Goal: Task Accomplishment & Management: Manage account settings

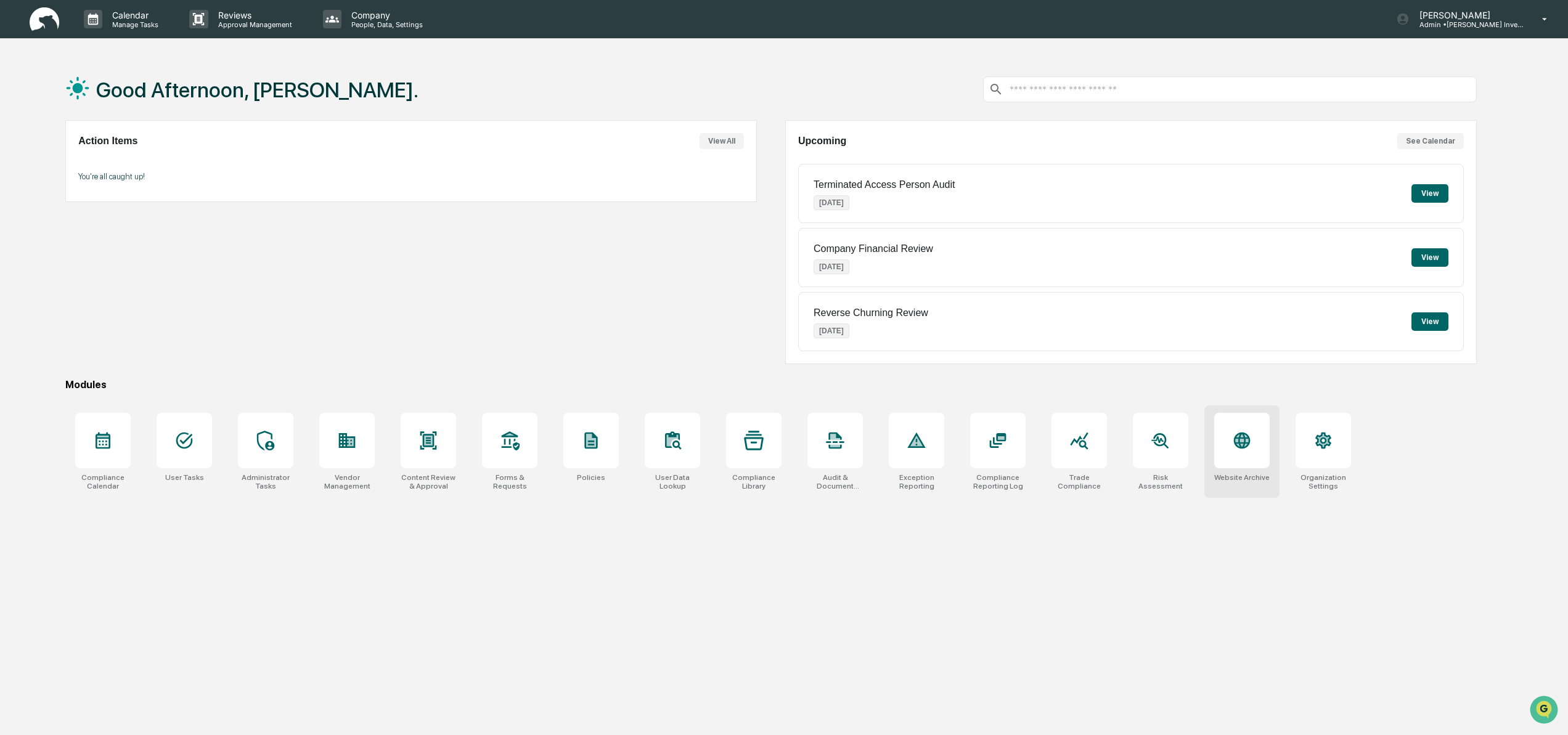
click at [1238, 446] on icon at bounding box center [1242, 440] width 13 height 13
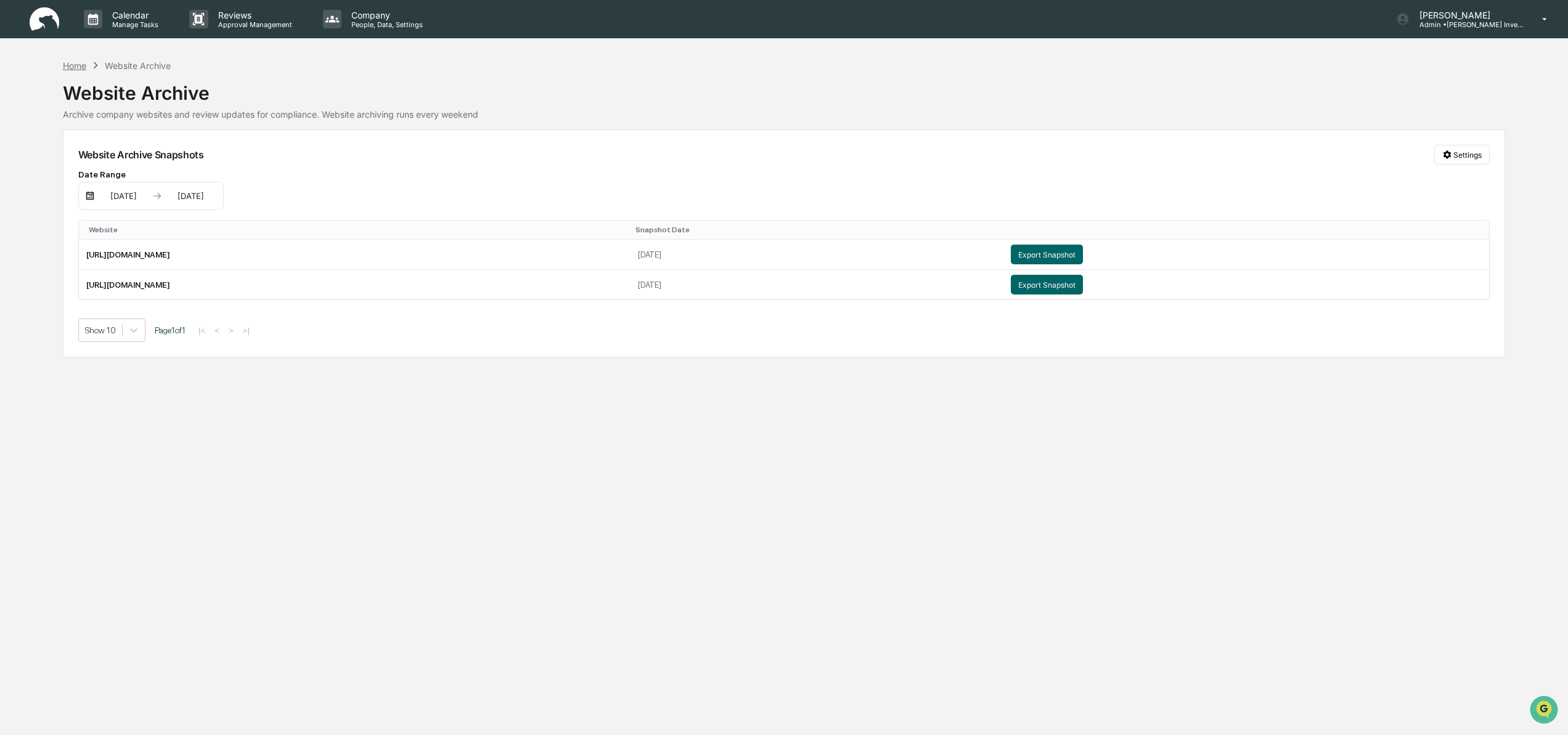
click at [69, 65] on div "Home" at bounding box center [75, 66] width 23 height 10
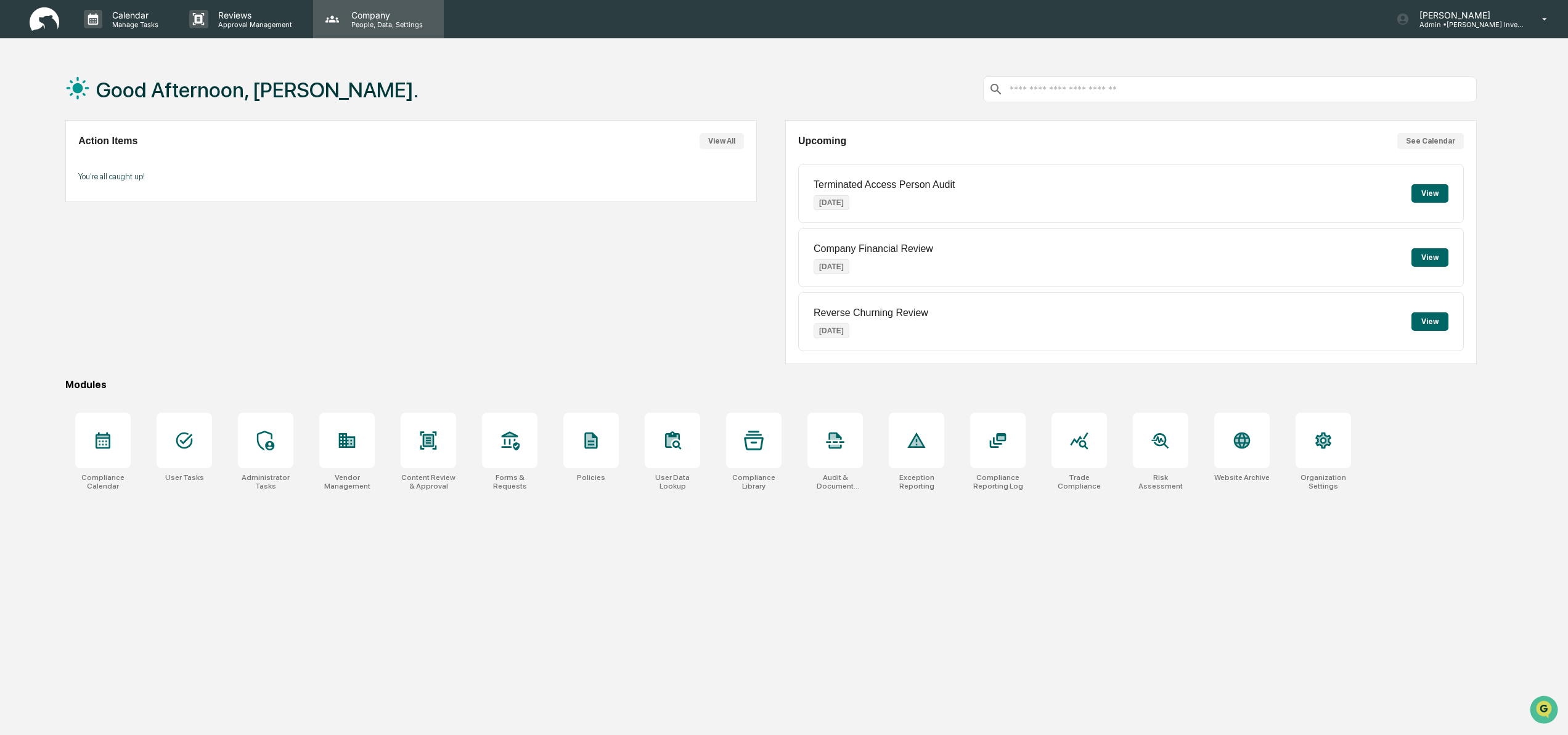
click at [355, 17] on p "Company" at bounding box center [385, 15] width 88 height 10
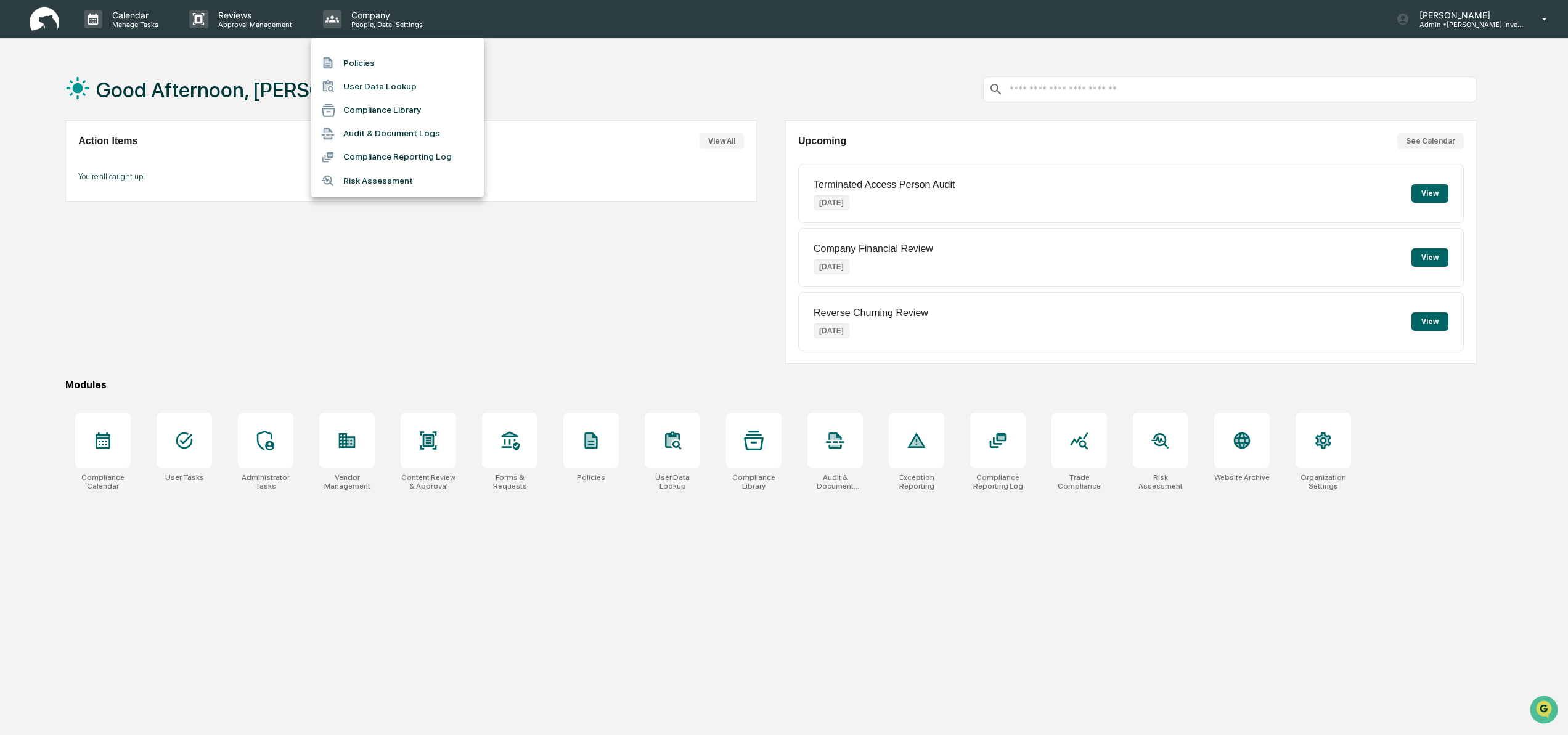
click at [375, 293] on div at bounding box center [784, 368] width 1568 height 735
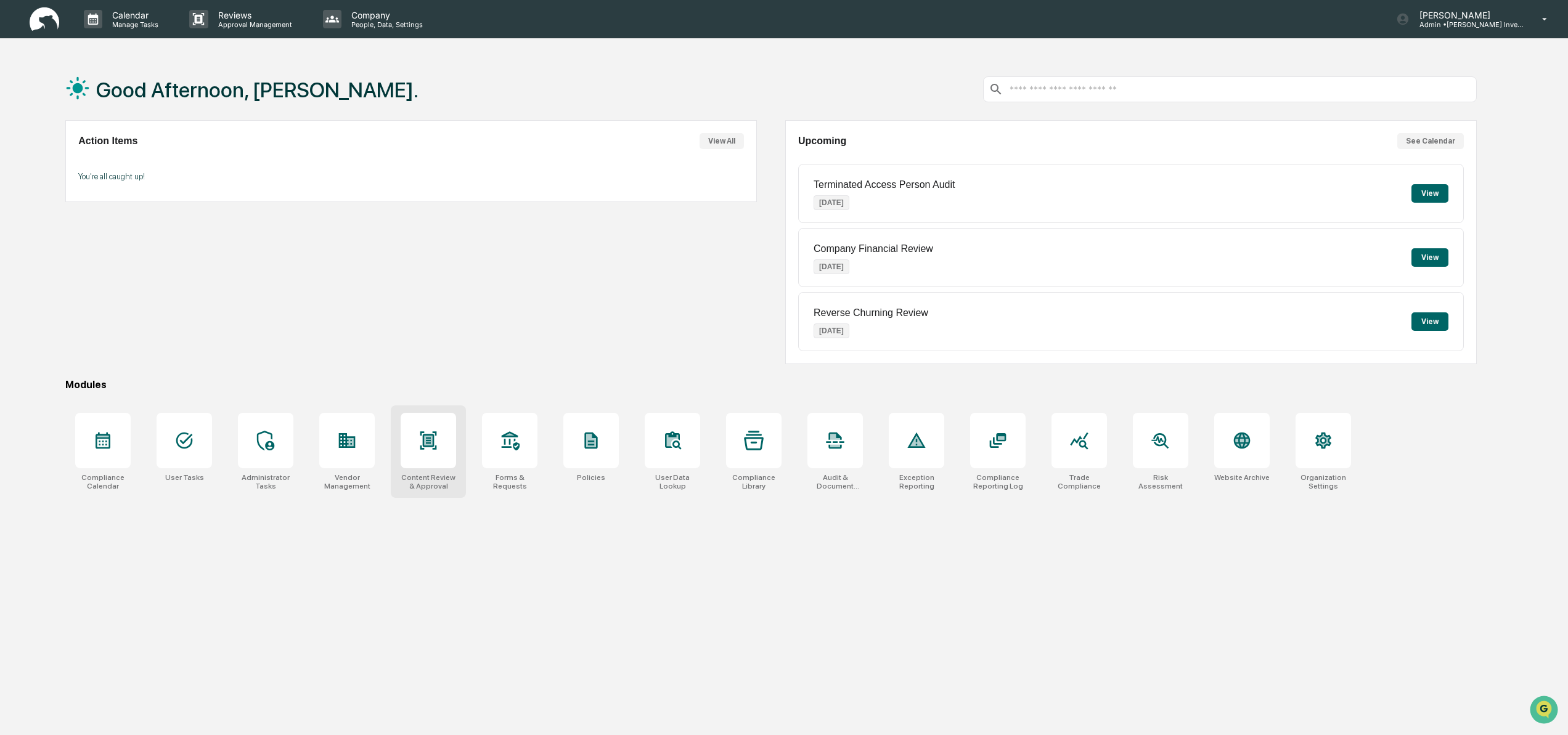
click at [438, 456] on div at bounding box center [428, 440] width 55 height 55
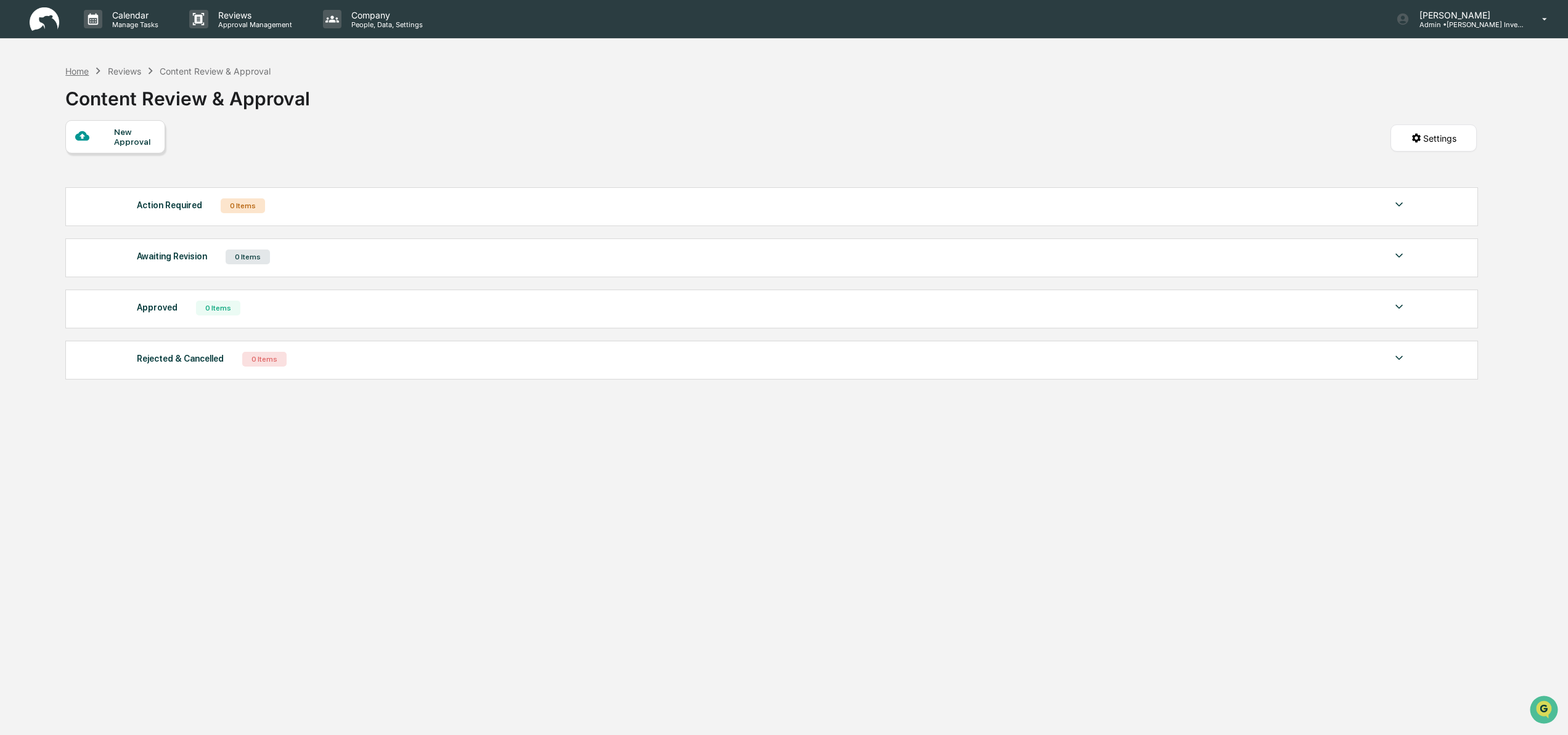
click at [79, 71] on div "Home" at bounding box center [77, 71] width 23 height 10
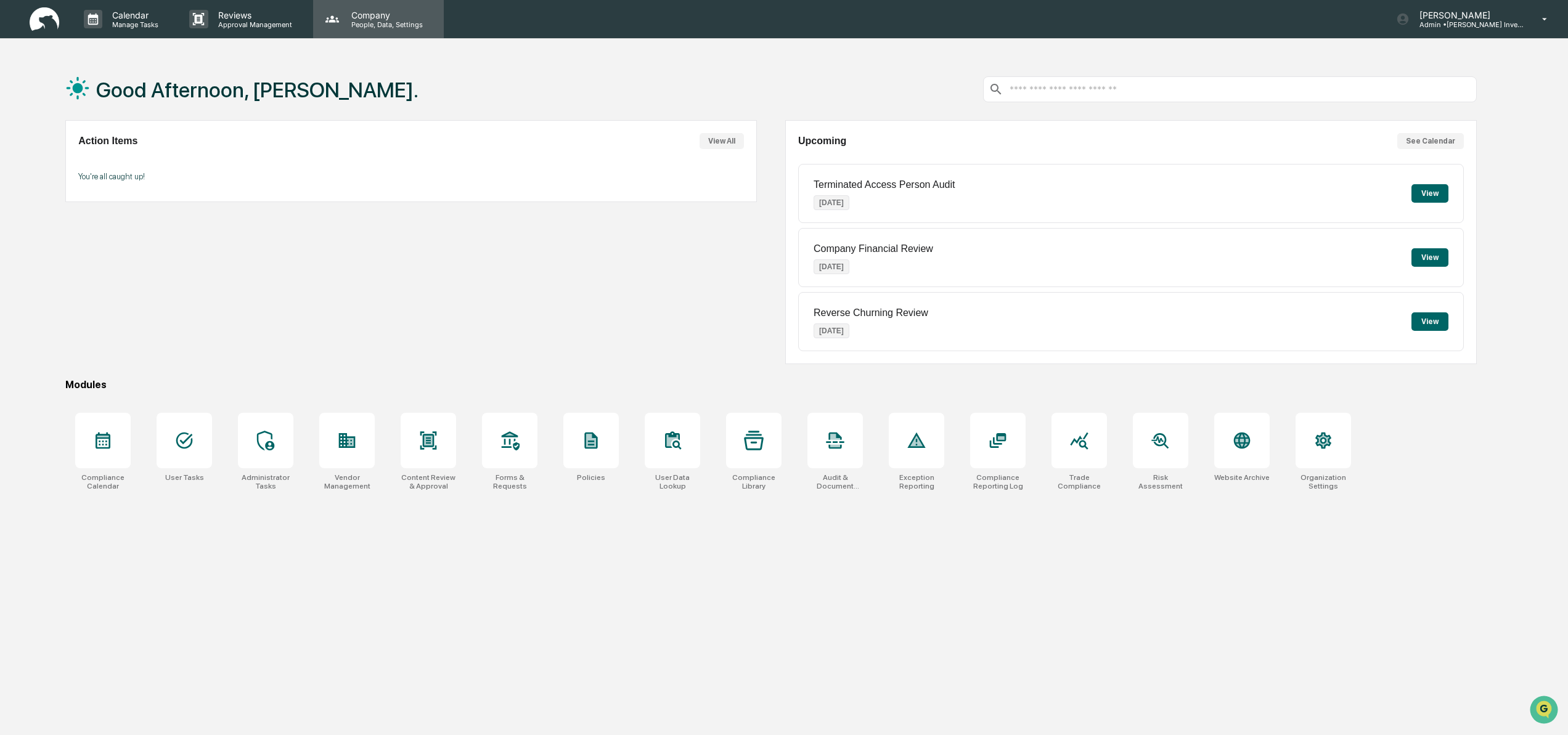
click at [378, 21] on p "People, Data, Settings" at bounding box center [385, 24] width 88 height 8
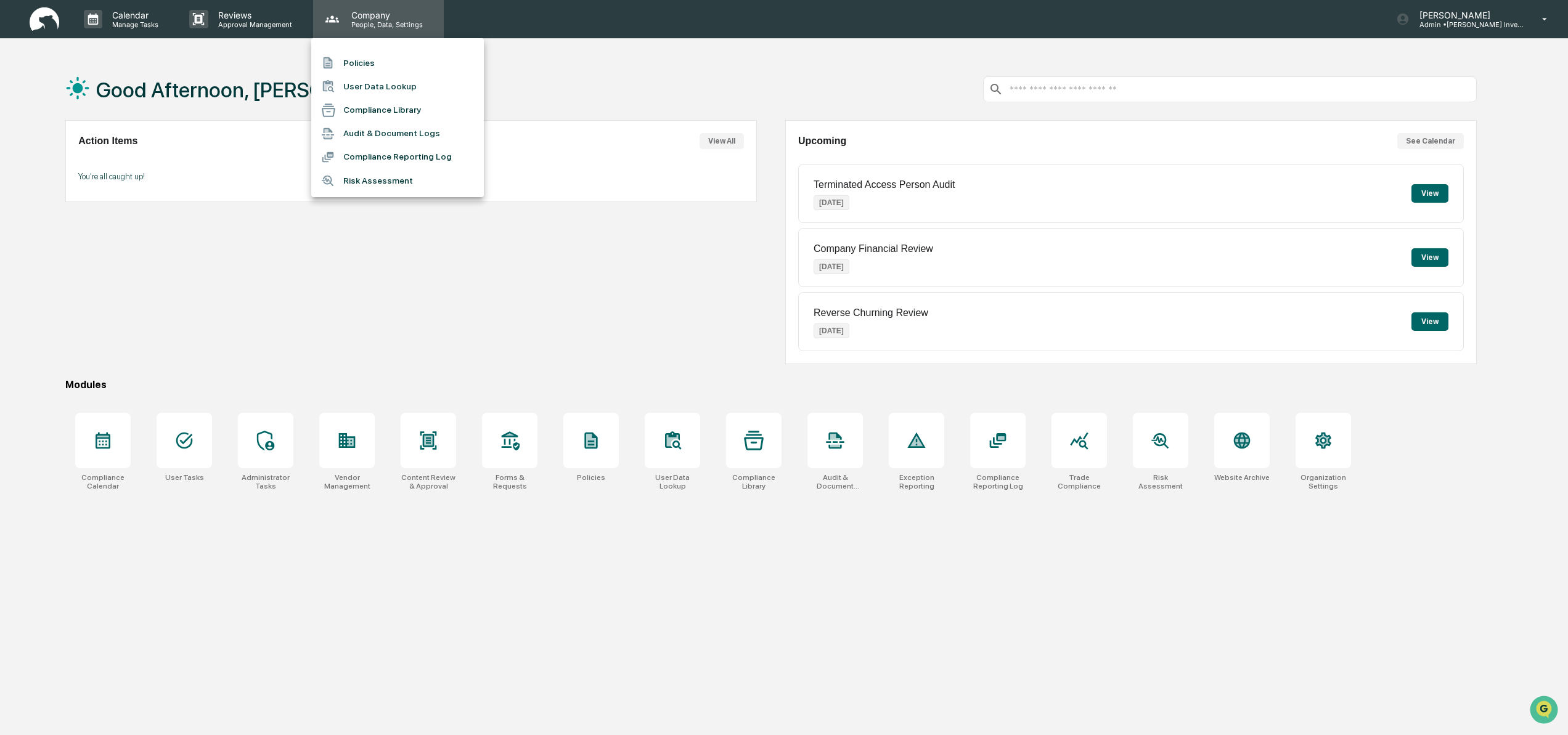
click at [378, 21] on div at bounding box center [784, 368] width 1568 height 735
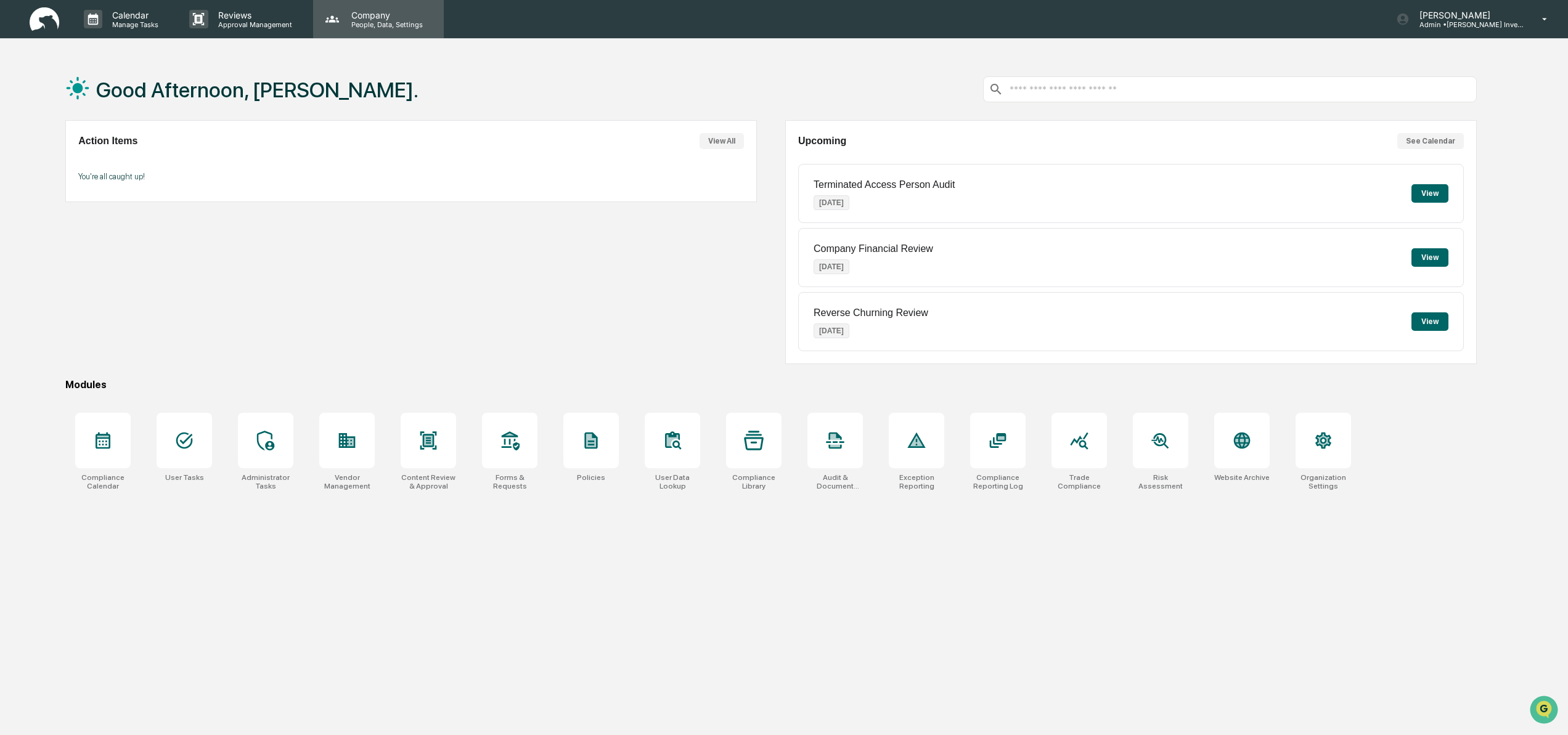
click at [378, 21] on p "People, Data, Settings" at bounding box center [385, 24] width 88 height 8
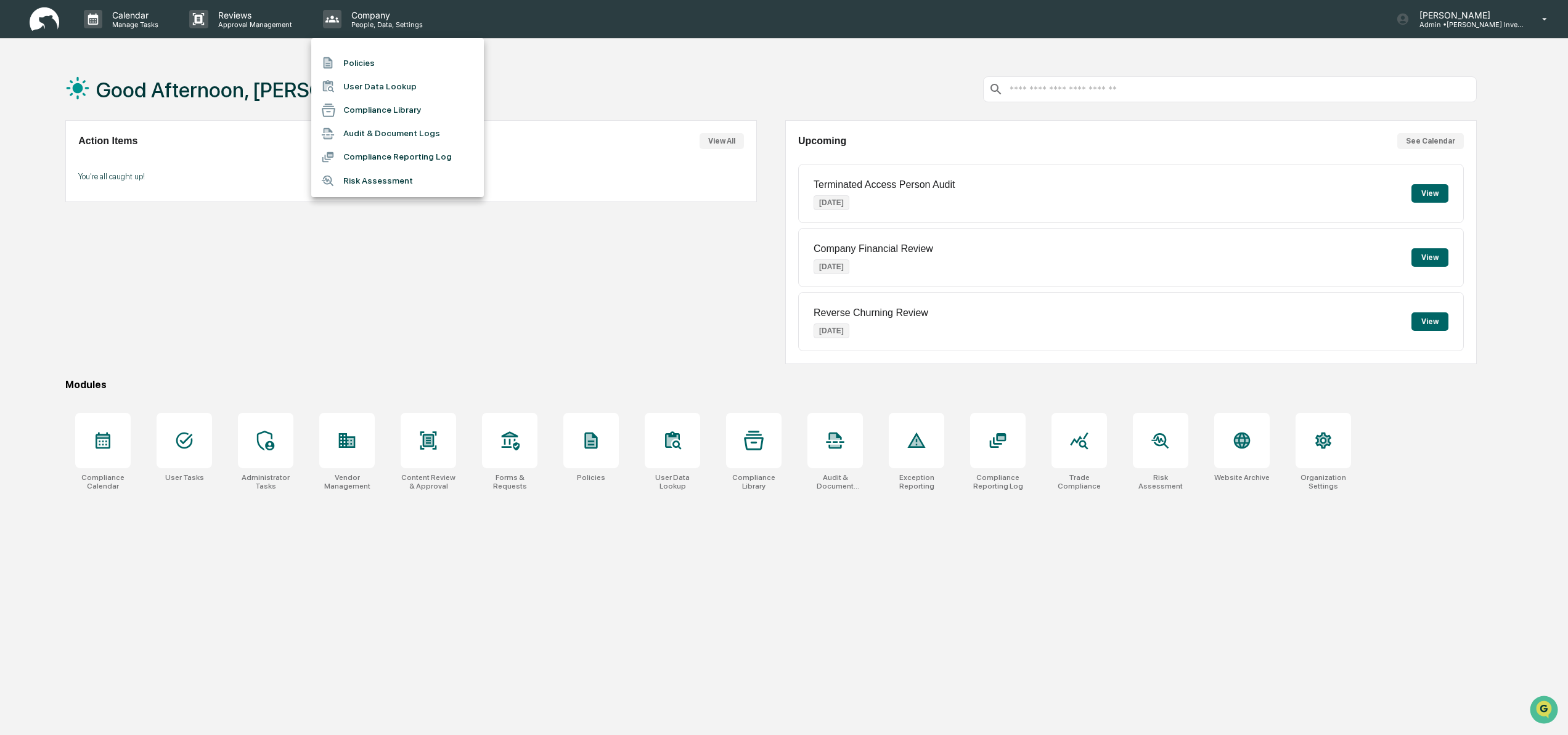
click at [523, 73] on div at bounding box center [784, 368] width 1568 height 735
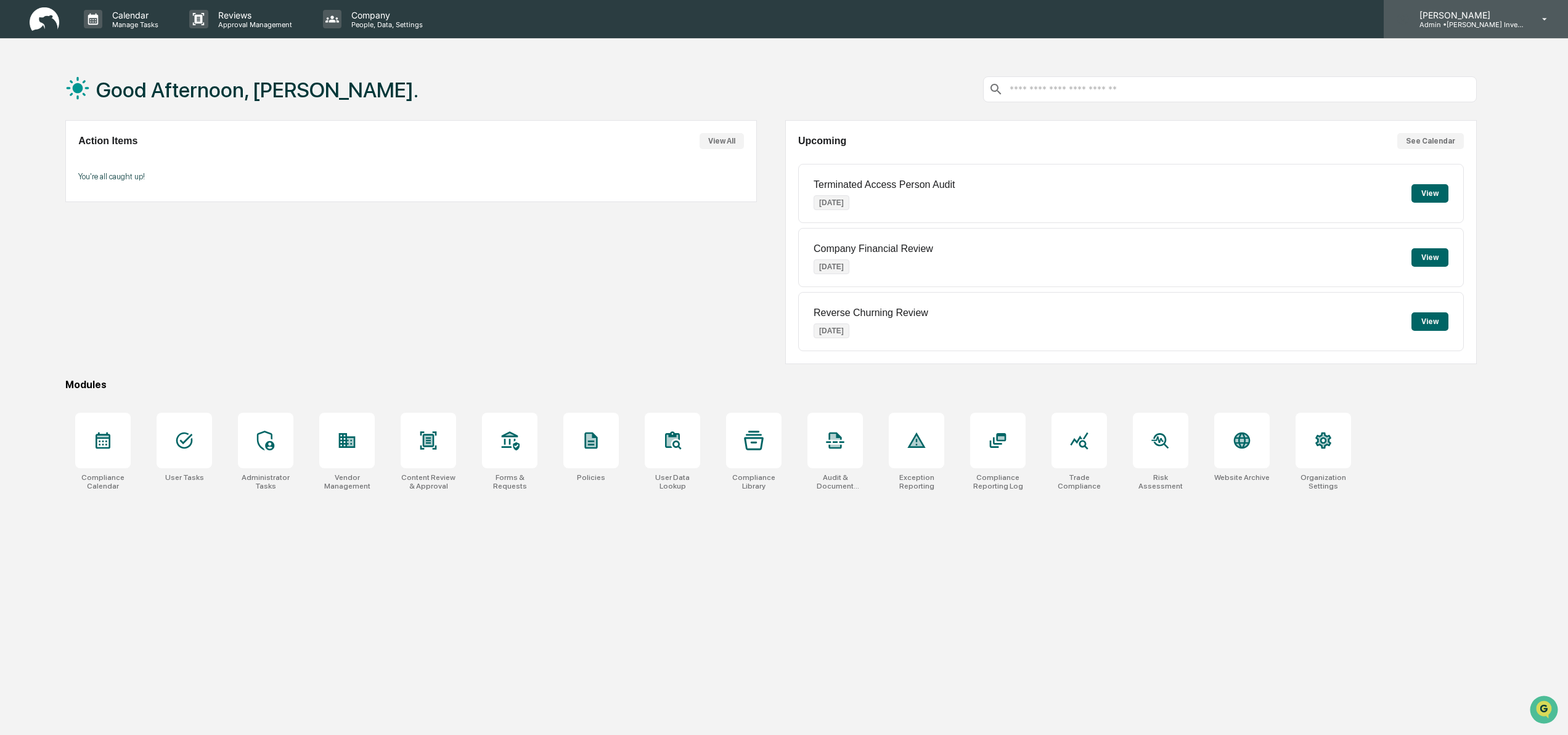
click at [1461, 21] on p "Admin • Goodwin Investment Advisory" at bounding box center [1467, 24] width 115 height 8
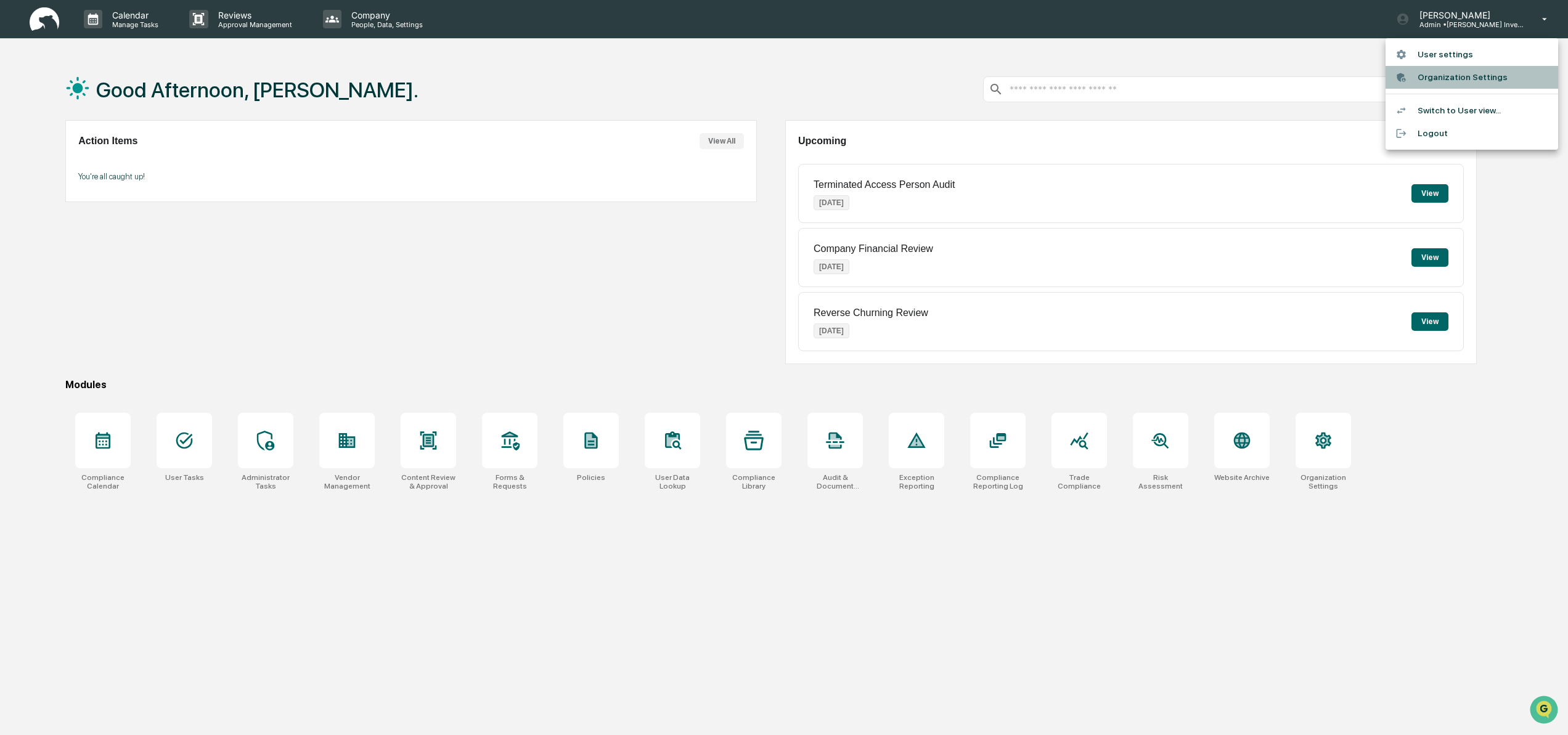
click at [1451, 80] on li "Organization Settings" at bounding box center [1472, 77] width 173 height 23
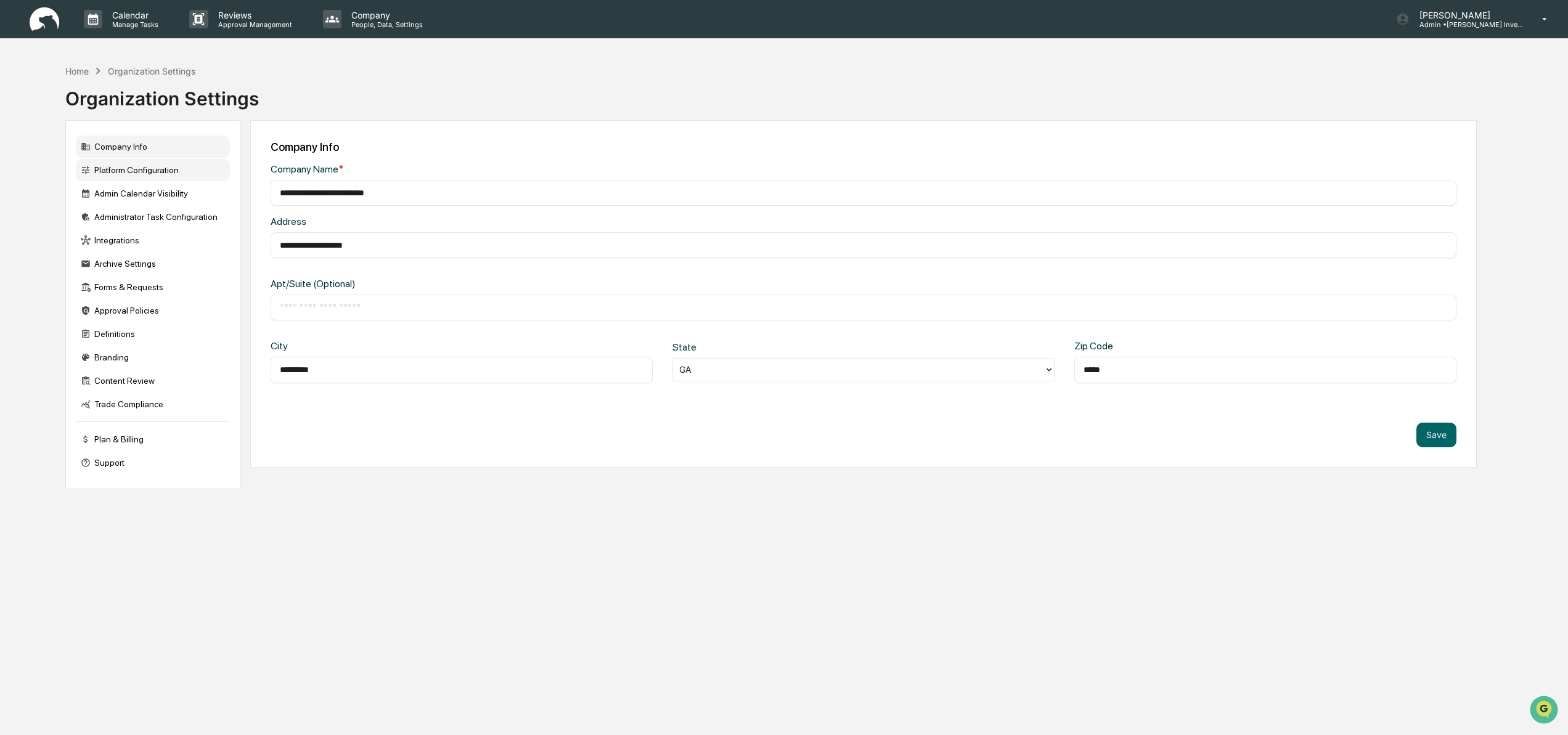
click at [137, 170] on div "Platform Configuration" at bounding box center [153, 170] width 154 height 22
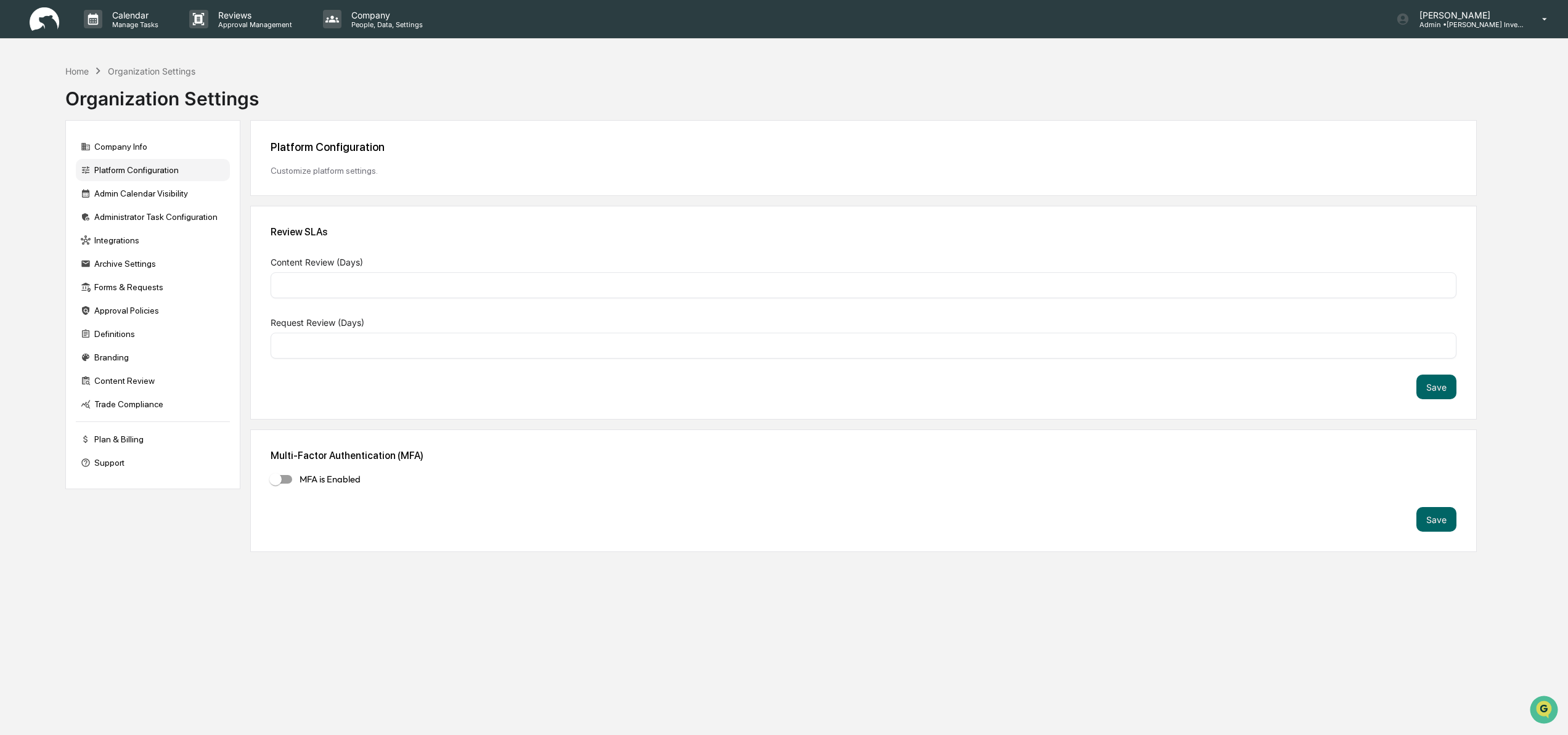
type input "*"
click at [128, 194] on div "Admin Calendar Visibility" at bounding box center [153, 193] width 154 height 22
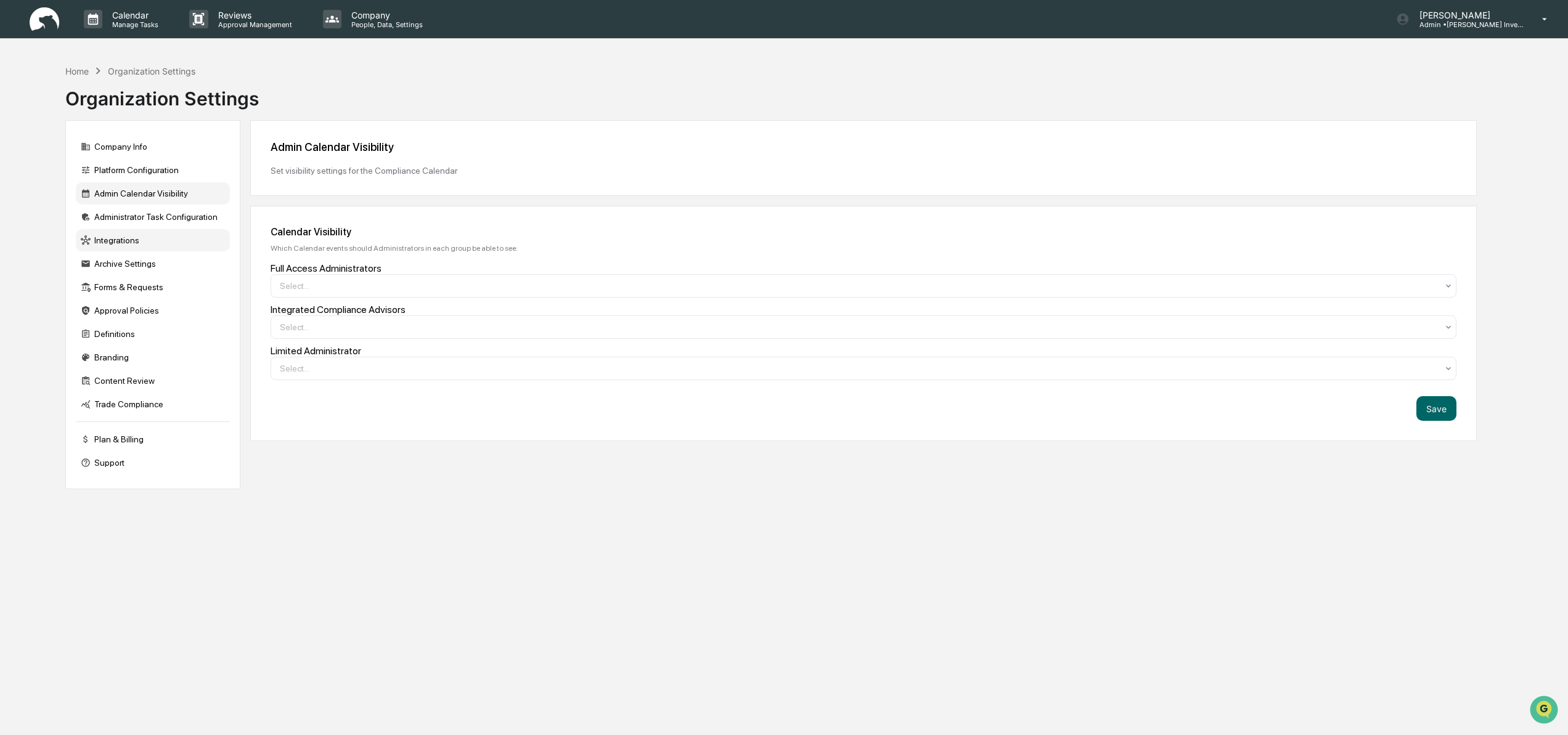
click at [125, 243] on div "Integrations" at bounding box center [153, 240] width 154 height 22
